Goal: Task Accomplishment & Management: Complete application form

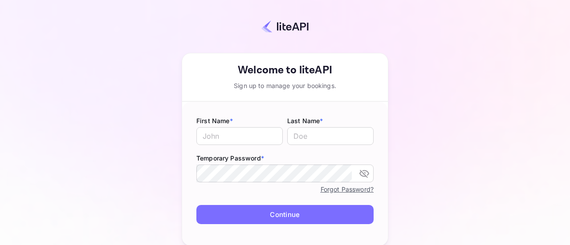
scroll to position [20, 0]
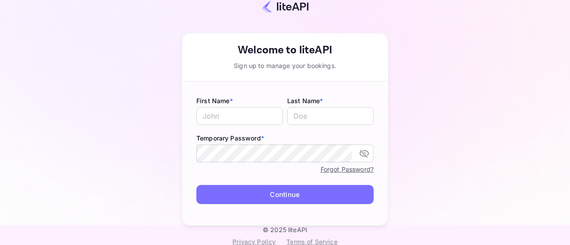
click at [348, 166] on link "Forgot Password?" at bounding box center [347, 170] width 53 height 8
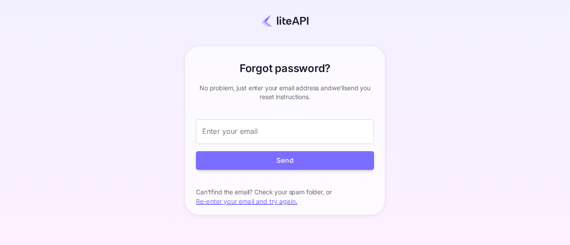
click at [479, 70] on div "Forgot password? your account has been created successfully, a confirmation lin…" at bounding box center [285, 130] width 492 height 207
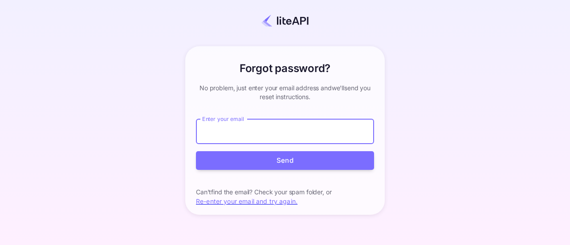
click at [266, 134] on input "Enter your email" at bounding box center [285, 131] width 178 height 25
paste input "n.elaoumari+agent@nuitee.com"
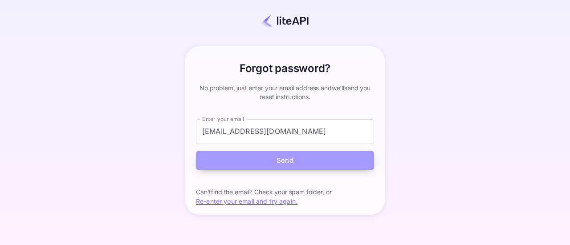
click at [259, 165] on button "Send" at bounding box center [285, 160] width 178 height 19
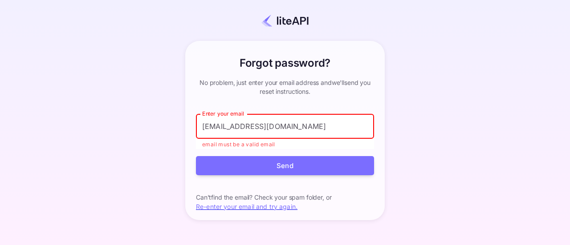
click at [329, 129] on input "n.elaoumari+agent@nuitee.com" at bounding box center [285, 126] width 178 height 25
drag, startPoint x: 329, startPoint y: 129, endPoint x: 196, endPoint y: 121, distance: 133.8
click at [196, 121] on input "n.elaoumari+agent@nuitee.com" at bounding box center [285, 126] width 178 height 25
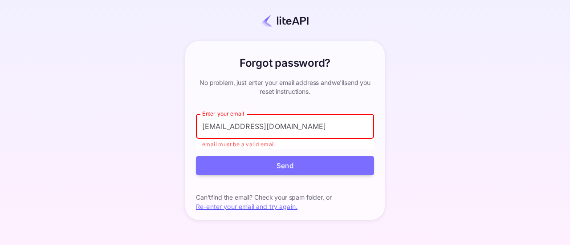
click at [335, 124] on input "n.elaoumari+agent@nuitee.com" at bounding box center [285, 126] width 178 height 25
click at [328, 124] on input "n.elaoumari+agent@nuitee.com" at bounding box center [285, 126] width 178 height 25
drag, startPoint x: 328, startPoint y: 124, endPoint x: 243, endPoint y: 123, distance: 84.6
click at [243, 123] on input "n.elaoumari+agent@nuitee.com" at bounding box center [285, 126] width 178 height 25
type input "n.elaoumari@nuitee.com"
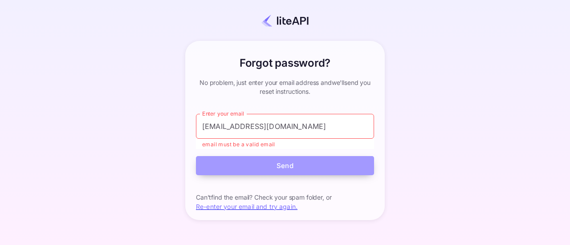
click at [256, 169] on button "Send" at bounding box center [285, 165] width 178 height 19
click at [276, 170] on button "Send" at bounding box center [285, 165] width 178 height 19
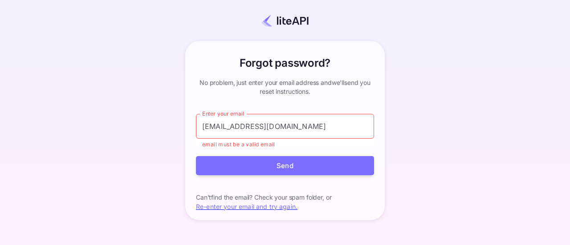
click at [272, 211] on p "Can't find the email? Check your spam folder, or Re-enter your email and try ag…" at bounding box center [285, 202] width 178 height 18
click at [269, 206] on link "Re-enter your email and try again." at bounding box center [247, 207] width 102 height 8
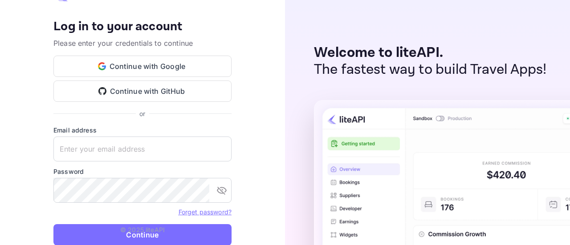
type input "n.elaoumari@nuitee.com"
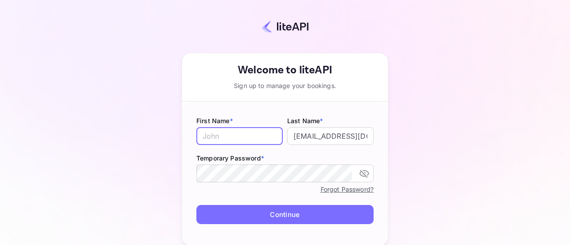
click at [214, 128] on input "text" at bounding box center [239, 136] width 86 height 18
type input "Nargisse"
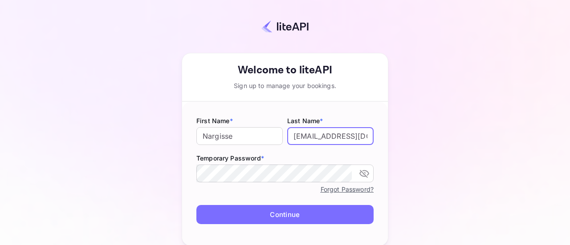
click at [322, 137] on input "n.elaoumari@nuitee.com" at bounding box center [330, 136] width 86 height 18
type input "El Aoumari"
click at [529, 133] on div "Your account has been created successfully, a confirmation link has been sent t…" at bounding box center [285, 122] width 570 height 245
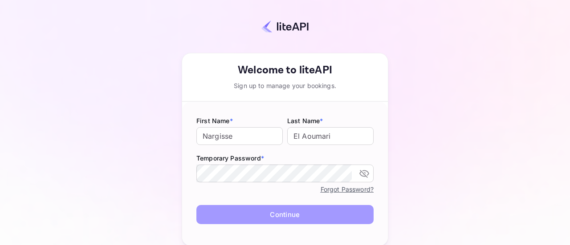
click at [364, 211] on button "Continue" at bounding box center [284, 214] width 177 height 19
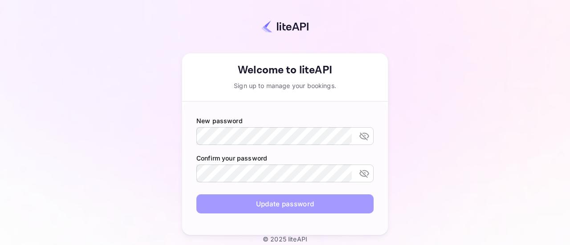
click at [232, 205] on button "Update password" at bounding box center [284, 204] width 177 height 19
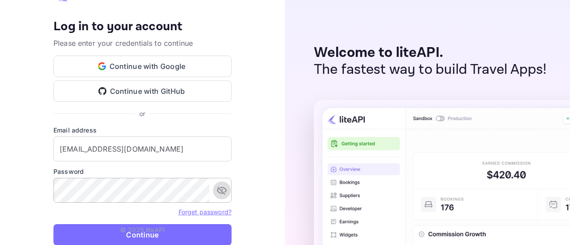
click at [216, 197] on button "toggle password visibility" at bounding box center [222, 191] width 18 height 18
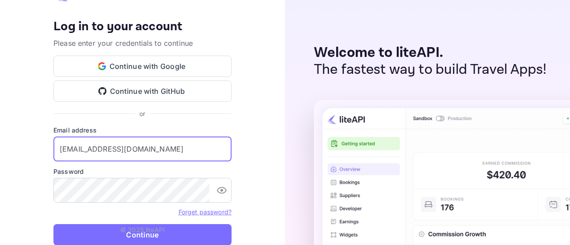
click at [99, 150] on input "n.elaoumari@nuitee.com" at bounding box center [142, 149] width 178 height 25
type input "n.elaoumari+agent@nuitee.com"
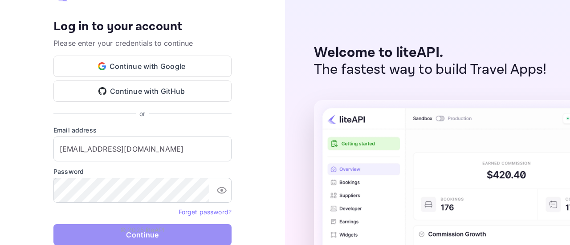
click at [163, 236] on button "Continue" at bounding box center [142, 234] width 178 height 21
